Goal: Task Accomplishment & Management: Complete application form

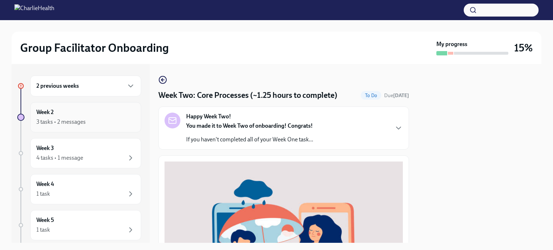
click at [114, 127] on div "Week 2 3 tasks • 2 messages" at bounding box center [85, 117] width 111 height 30
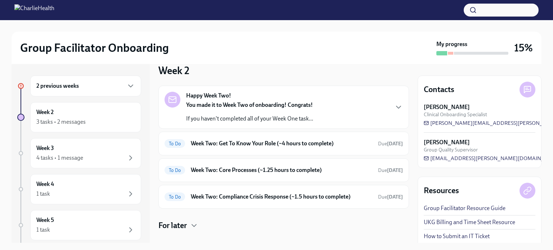
scroll to position [81, 0]
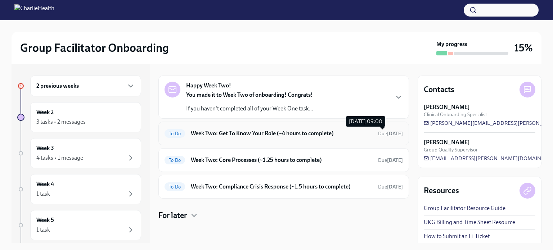
click at [378, 132] on span "Due [DATE]" at bounding box center [390, 134] width 25 height 6
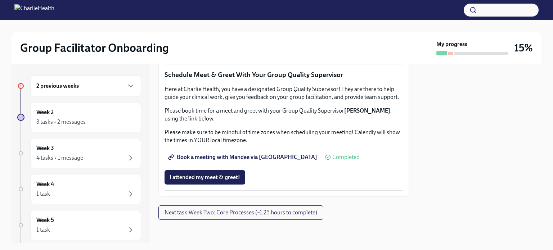
scroll to position [648, 0]
click at [240, 55] on span "I attended TWO group observation hours!" at bounding box center [222, 51] width 104 height 7
click at [293, 208] on button "Next task : Week Two: Core Processes (~1.25 hours to complete)" at bounding box center [240, 213] width 165 height 14
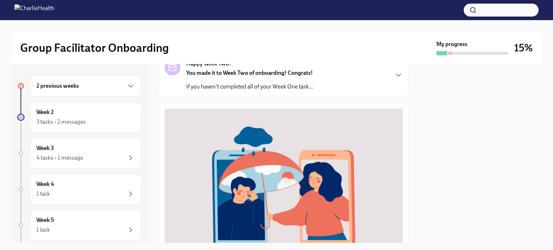
scroll to position [36, 0]
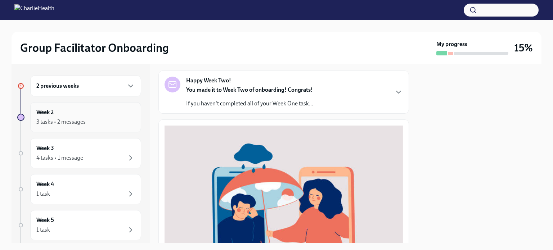
click at [101, 123] on div "3 tasks • 2 messages" at bounding box center [85, 122] width 99 height 9
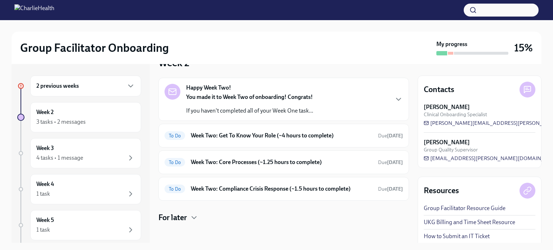
scroll to position [81, 0]
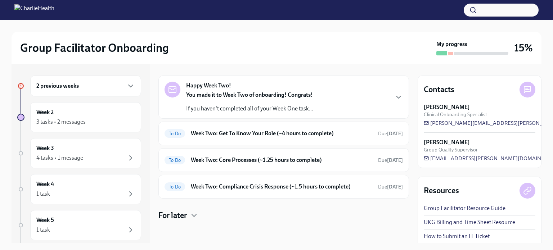
click at [394, 98] on icon "button" at bounding box center [398, 97] width 9 height 9
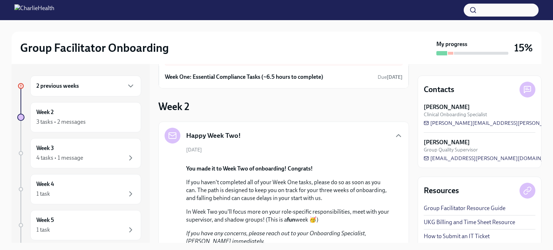
scroll to position [0, 0]
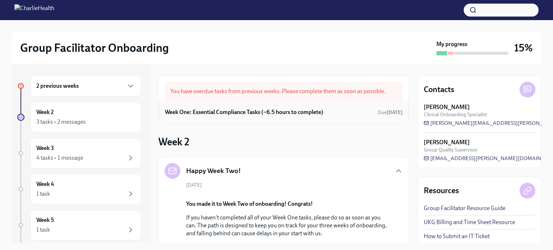
click at [189, 111] on h6 "Week One: Essential Compliance Tasks (~6.5 hours to complete)" at bounding box center [244, 112] width 158 height 8
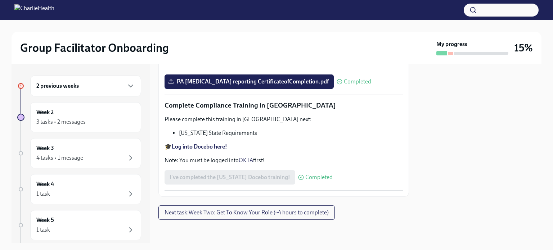
scroll to position [1604, 0]
click at [71, 112] on div "Week 2 3 tasks • 2 messages" at bounding box center [85, 117] width 99 height 18
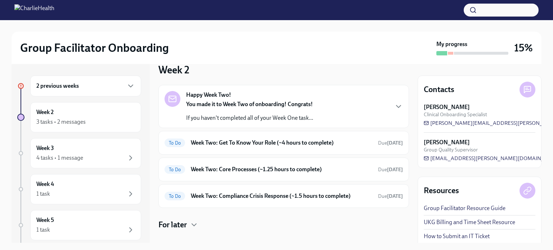
scroll to position [81, 0]
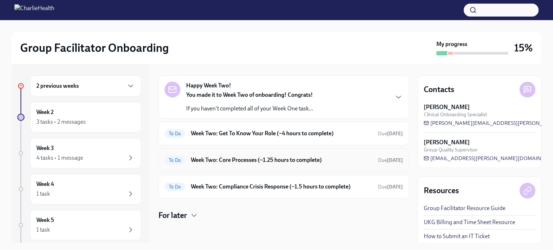
click at [385, 163] on div "To Do Week Two: Core Processes (~1.25 hours to complete) Due [DATE]" at bounding box center [284, 160] width 238 height 12
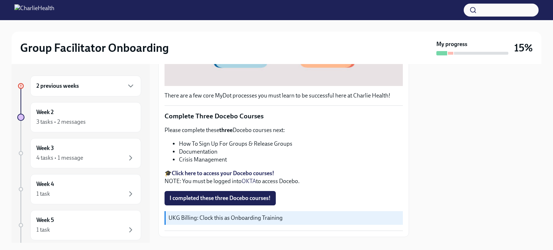
scroll to position [271, 0]
